Goal: Information Seeking & Learning: Find specific fact

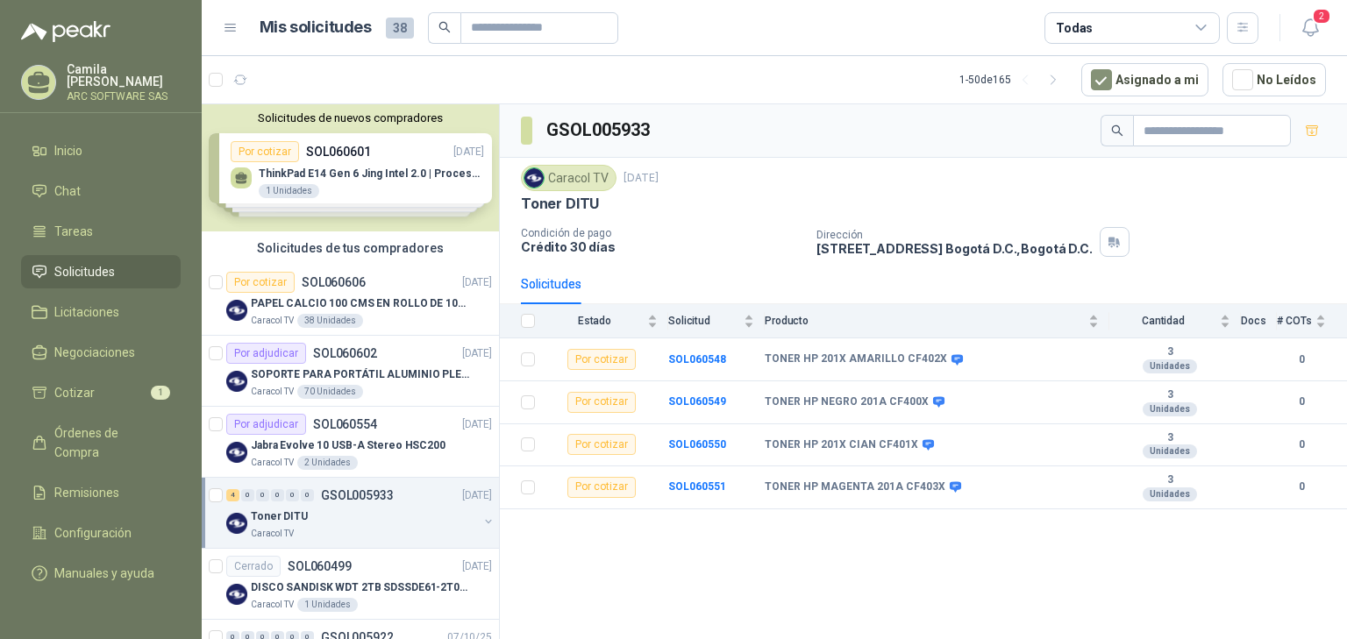
scroll to position [70, 0]
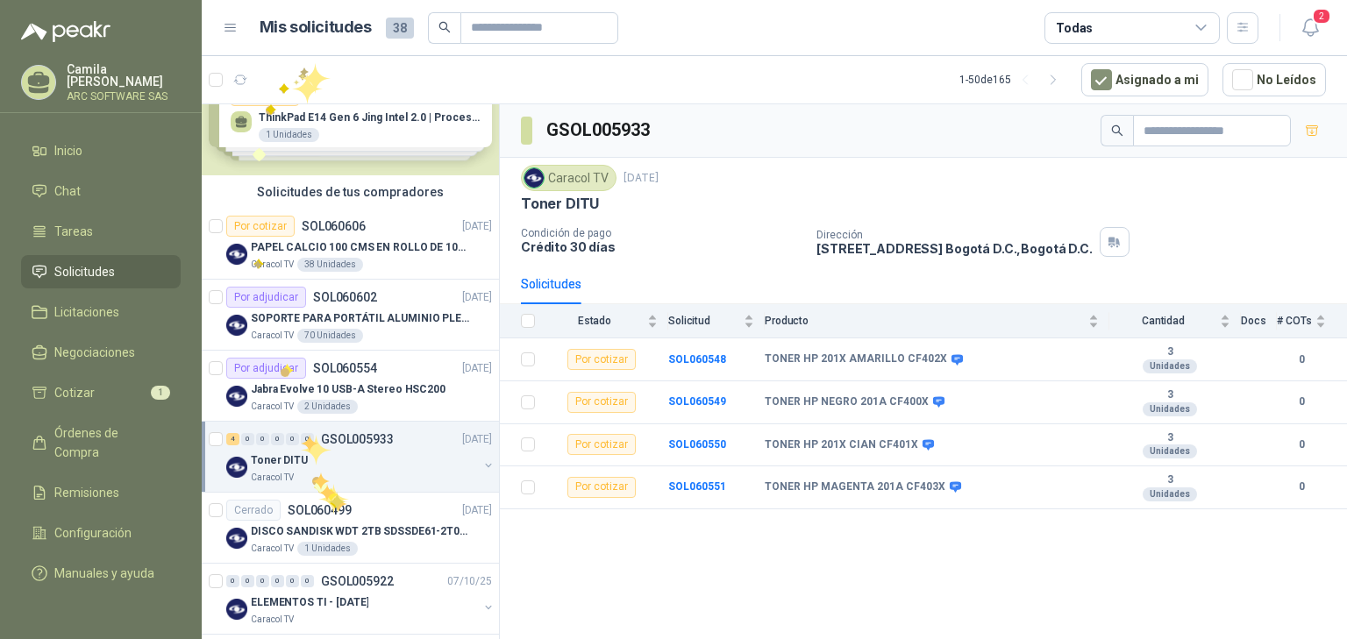
scroll to position [210, 0]
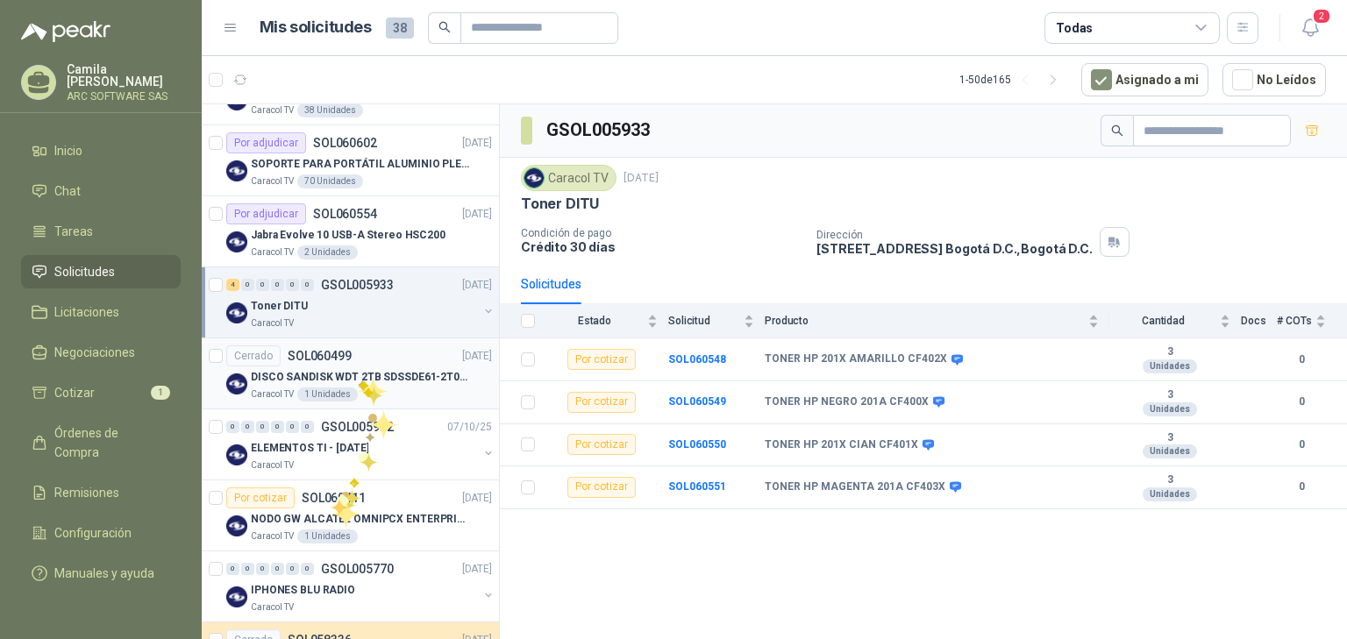
click at [358, 376] on p "DISCO SANDISK WDT 2TB SDSSDE61-2T00-G25" at bounding box center [360, 377] width 218 height 17
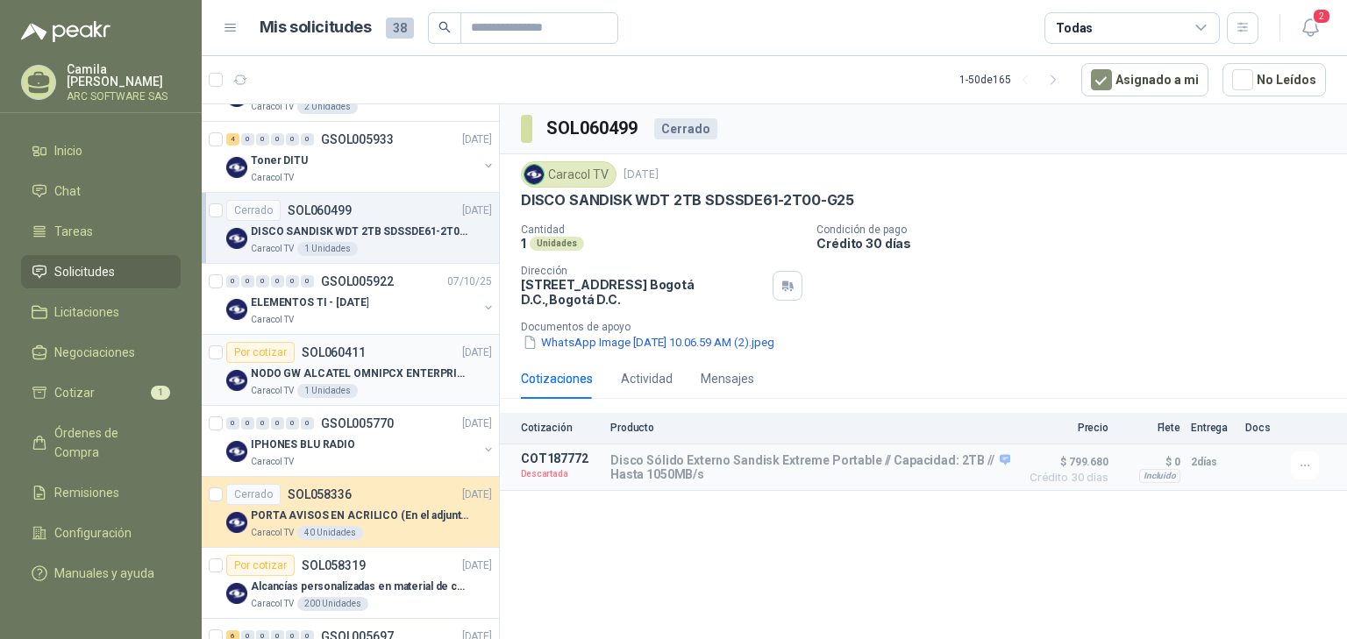
scroll to position [421, 0]
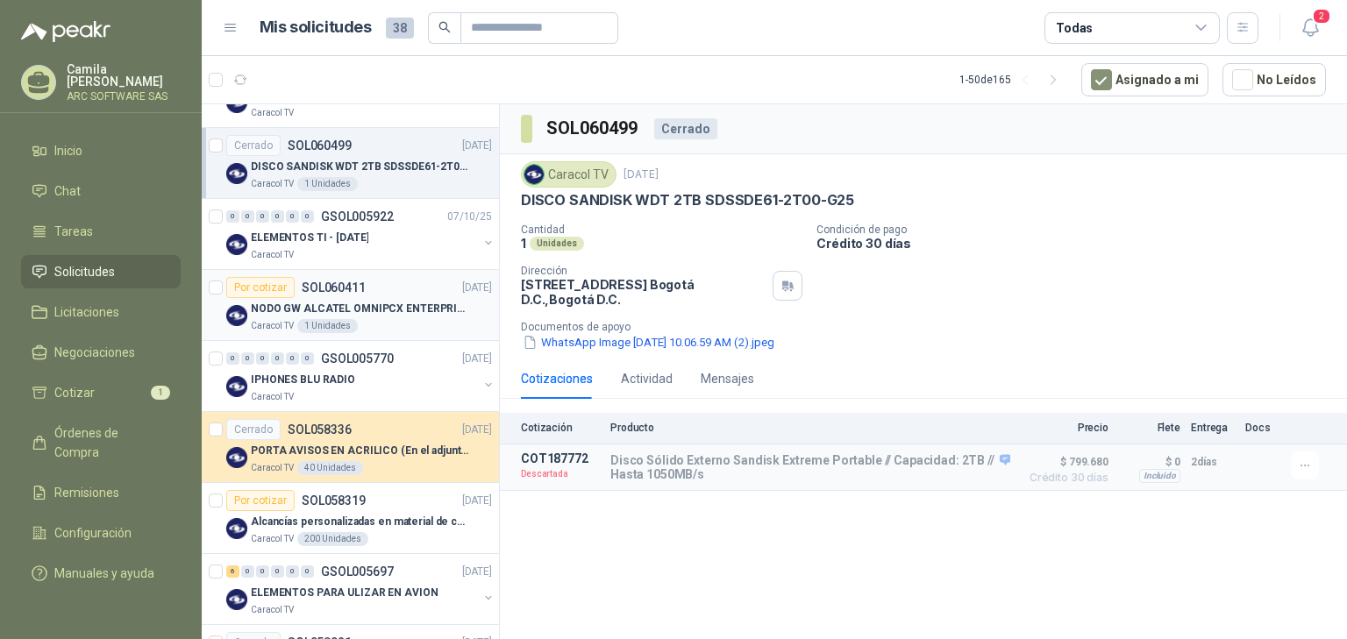
click at [328, 307] on p "NODO GW ALCATEL OMNIPCX ENTERPRISE SIP" at bounding box center [360, 309] width 218 height 17
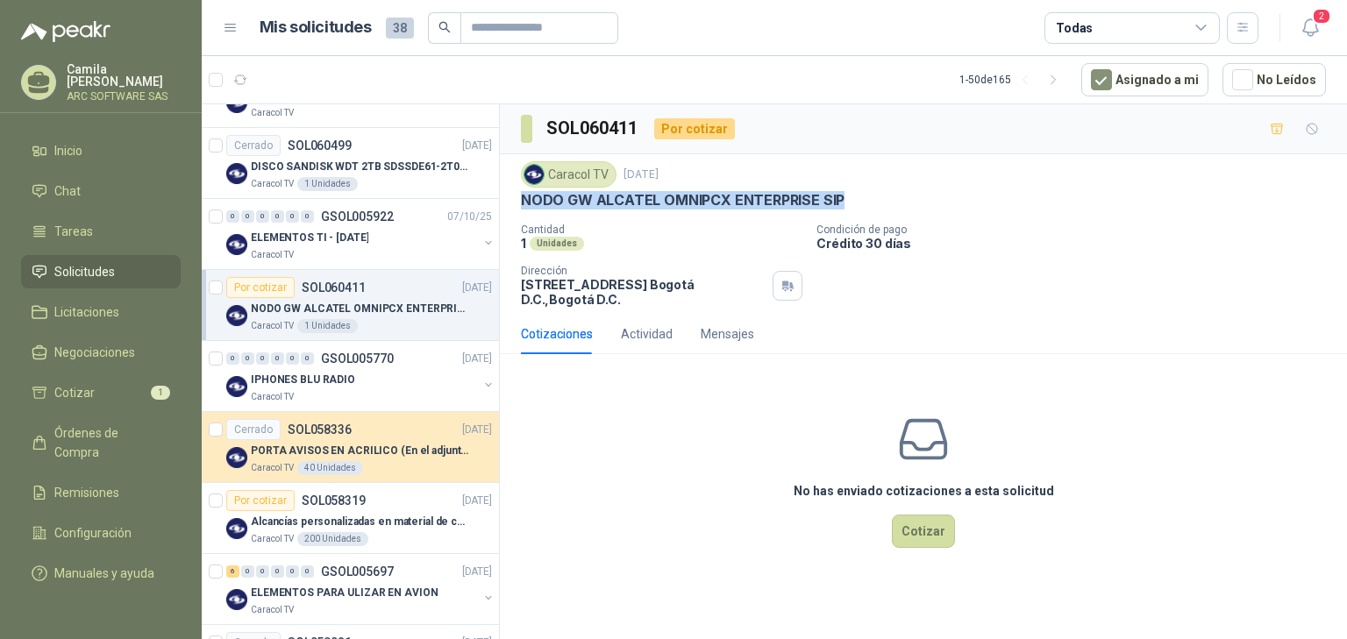
drag, startPoint x: 862, startPoint y: 193, endPoint x: 504, endPoint y: 196, distance: 357.8
click at [504, 196] on div "Caracol TV [DATE] NODO GW ALCATEL OMNIPCX ENTERPRISE SIP Cantidad 1 Unidades Co…" at bounding box center [923, 234] width 847 height 160
copy p "NODO GW ALCATEL OMNIPCX ENTERPRISE SIP"
